Goal: Task Accomplishment & Management: Use online tool/utility

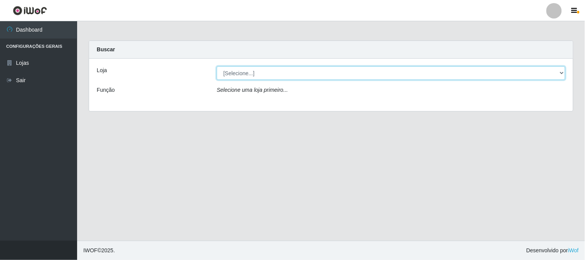
click at [284, 72] on select "[Selecione...] Casatudo BR" at bounding box center [391, 72] width 349 height 13
select select "197"
click at [217, 66] on select "[Selecione...] Casatudo BR" at bounding box center [391, 72] width 349 height 13
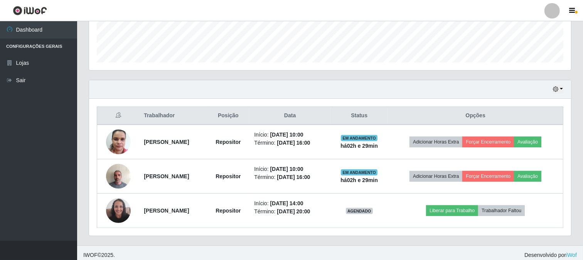
scroll to position [160, 482]
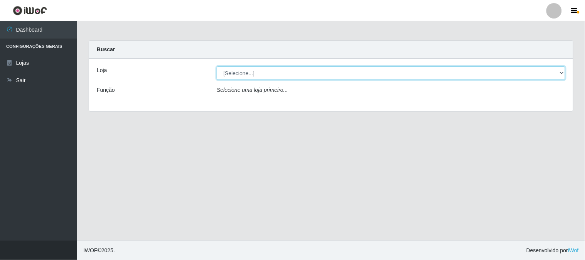
click at [278, 75] on select "[Selecione...] Casatudo BR" at bounding box center [391, 72] width 349 height 13
select select "197"
click at [217, 66] on select "[Selecione...] Casatudo BR" at bounding box center [391, 72] width 349 height 13
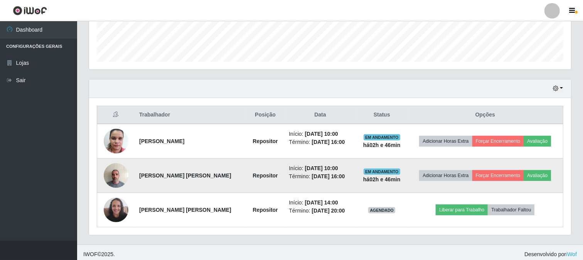
scroll to position [218, 0]
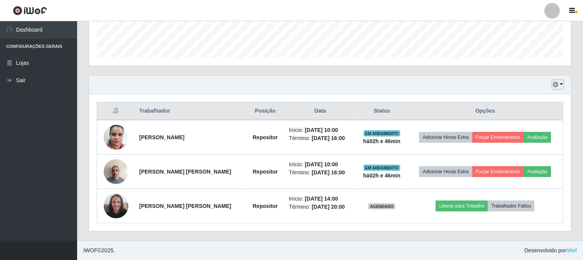
click at [561, 80] on button "button" at bounding box center [557, 84] width 11 height 9
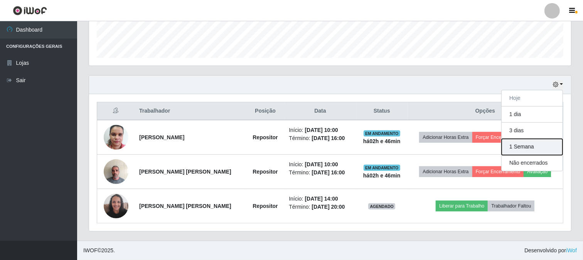
click at [526, 145] on button "1 Semana" at bounding box center [532, 147] width 61 height 16
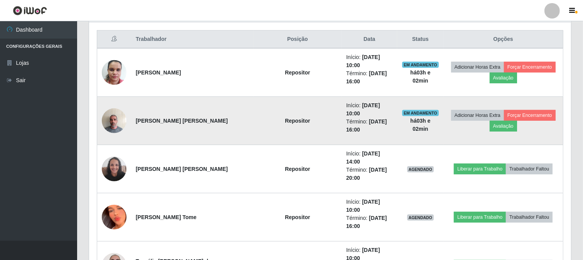
scroll to position [161, 0]
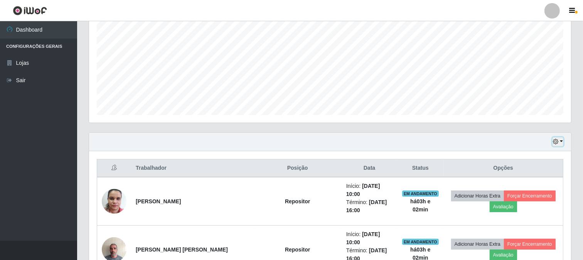
click at [557, 143] on icon "button" at bounding box center [555, 141] width 5 height 5
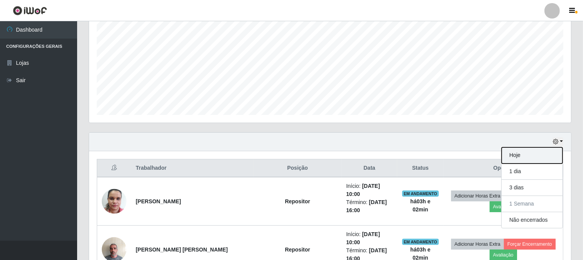
click at [507, 158] on button "Hoje" at bounding box center [532, 155] width 61 height 16
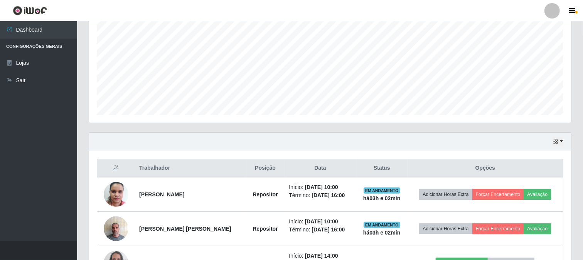
scroll to position [218, 0]
